Goal: Find specific page/section: Find specific page/section

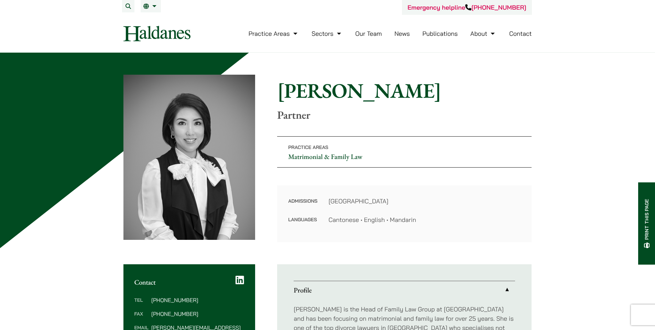
scroll to position [69, 0]
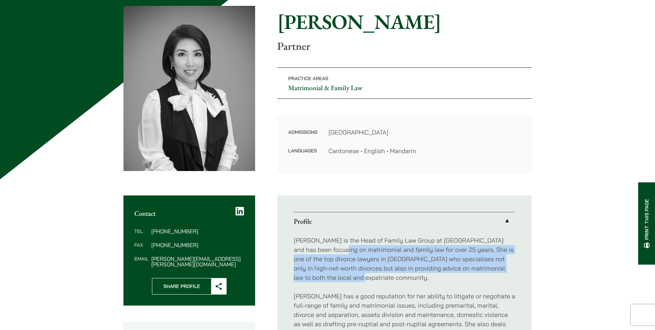
drag, startPoint x: 323, startPoint y: 245, endPoint x: 382, endPoint y: 281, distance: 69.0
click at [382, 281] on p "[PERSON_NAME] is the Head of Family Law Group at [GEOGRAPHIC_DATA] and has been…" at bounding box center [404, 258] width 221 height 46
drag, startPoint x: 364, startPoint y: 272, endPoint x: 313, endPoint y: 249, distance: 55.8
click at [313, 249] on p "[PERSON_NAME] is the Head of Family Law Group at [GEOGRAPHIC_DATA] and has been…" at bounding box center [404, 258] width 221 height 46
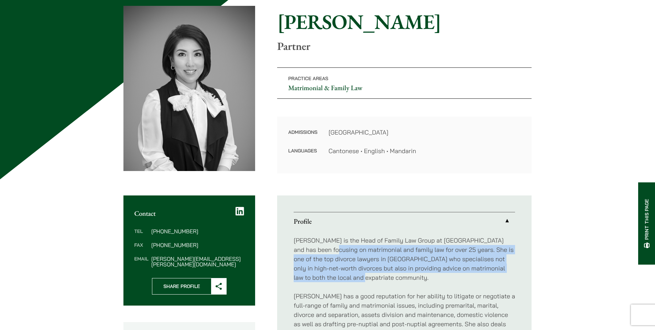
click at [313, 249] on p "[PERSON_NAME] is the Head of Family Law Group at [GEOGRAPHIC_DATA] and has been…" at bounding box center [404, 258] width 221 height 46
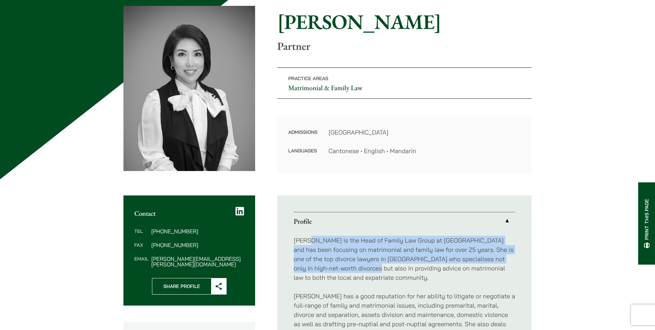
drag, startPoint x: 336, startPoint y: 264, endPoint x: 341, endPoint y: 267, distance: 6.2
click at [341, 267] on p "[PERSON_NAME] is the Head of Family Law Group at [GEOGRAPHIC_DATA] and has been…" at bounding box center [404, 258] width 221 height 46
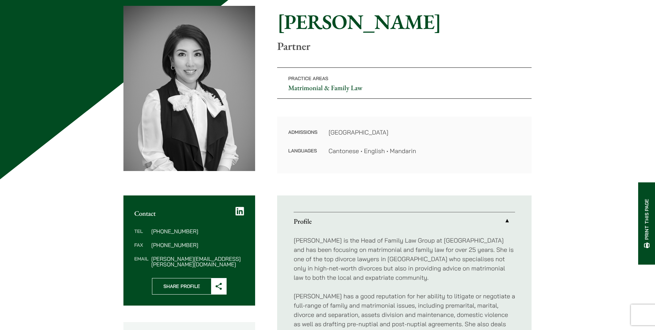
click at [343, 269] on p "[PERSON_NAME] is the Head of Family Law Group at [GEOGRAPHIC_DATA] and has been…" at bounding box center [404, 258] width 221 height 46
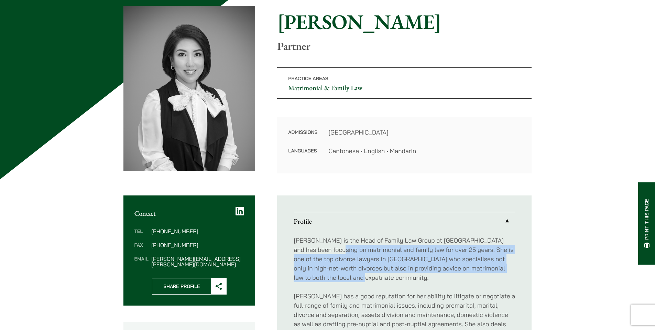
drag, startPoint x: 344, startPoint y: 274, endPoint x: 318, endPoint y: 250, distance: 35.5
click at [318, 250] on p "[PERSON_NAME] is the Head of Family Law Group at [GEOGRAPHIC_DATA] and has been…" at bounding box center [404, 258] width 221 height 46
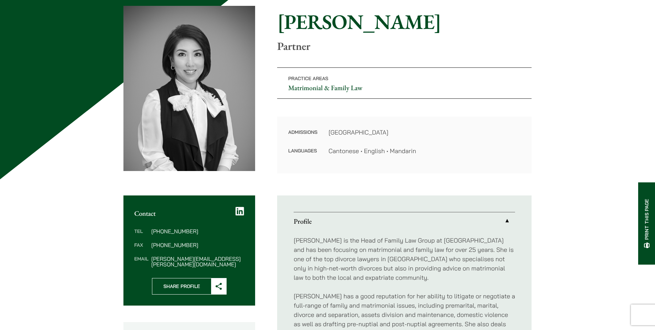
click at [315, 172] on div "Admissions Hong Kong Languages Cantonese • English • Mandarin" at bounding box center [404, 145] width 254 height 57
